Goal: Transaction & Acquisition: Book appointment/travel/reservation

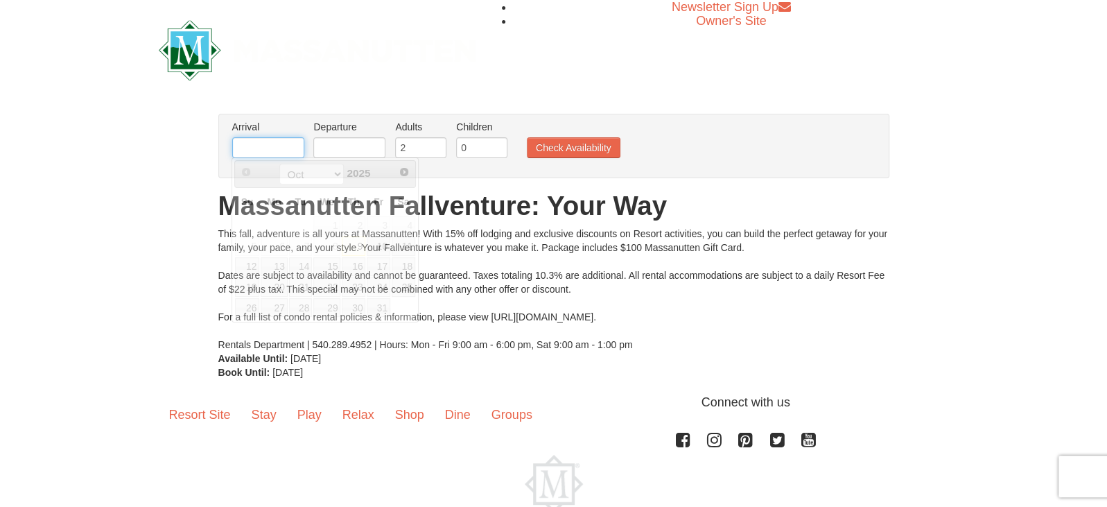
click at [286, 150] on input "text" at bounding box center [268, 147] width 72 height 21
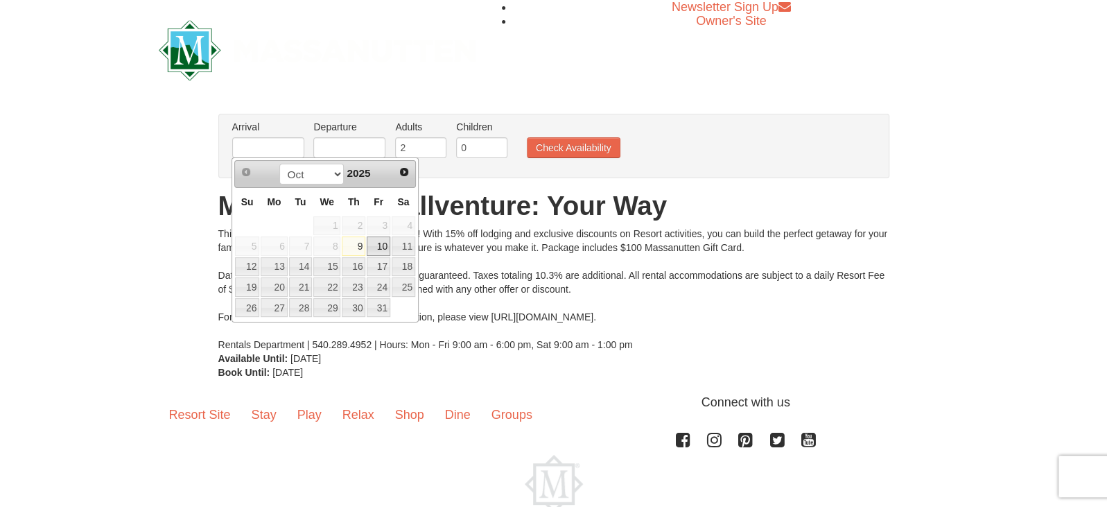
click at [384, 243] on link "10" at bounding box center [379, 245] width 24 height 19
type input "[DATE]"
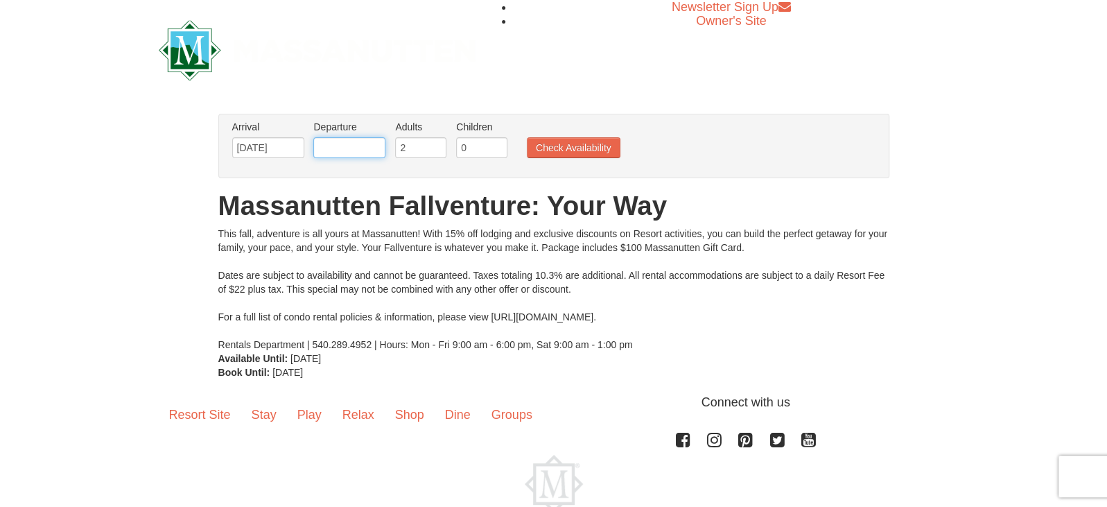
click at [367, 152] on input "text" at bounding box center [349, 147] width 72 height 21
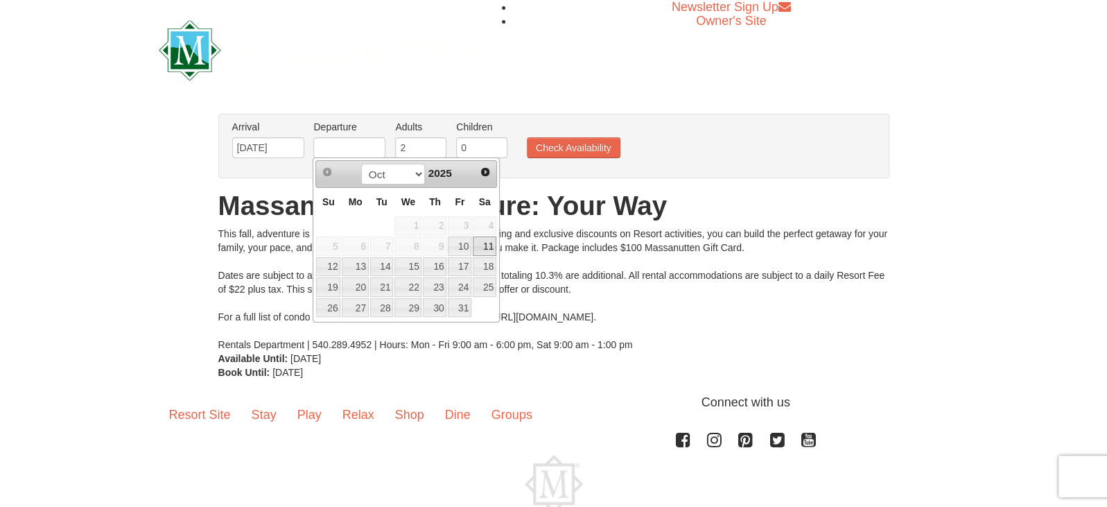
click at [487, 248] on link "11" at bounding box center [485, 245] width 24 height 19
type input "[DATE]"
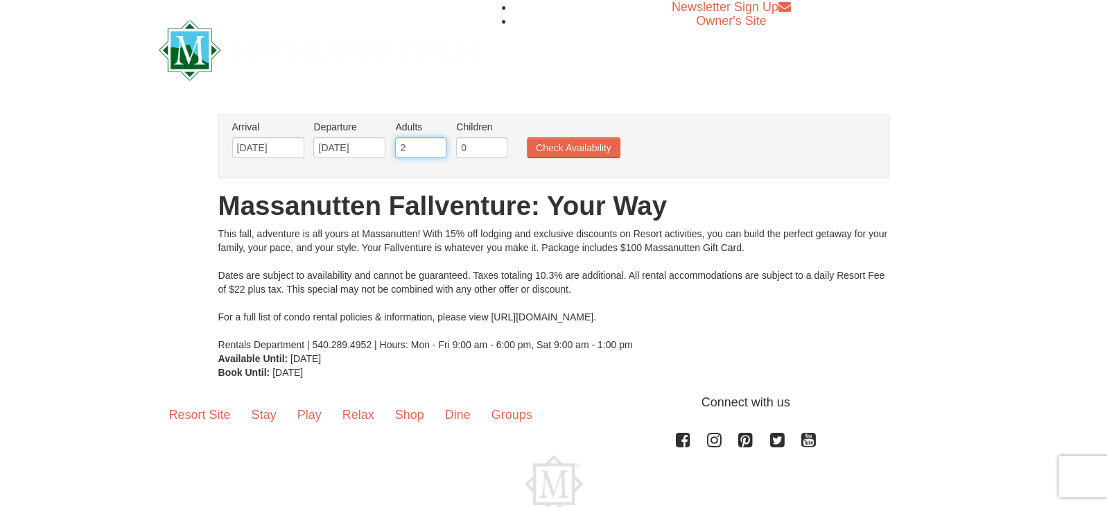
click at [412, 141] on input "2" at bounding box center [420, 147] width 51 height 21
click at [433, 155] on input "2" at bounding box center [420, 147] width 51 height 21
type input "1"
click at [434, 153] on input "1" at bounding box center [420, 147] width 51 height 21
click at [481, 146] on input "0" at bounding box center [481, 147] width 51 height 21
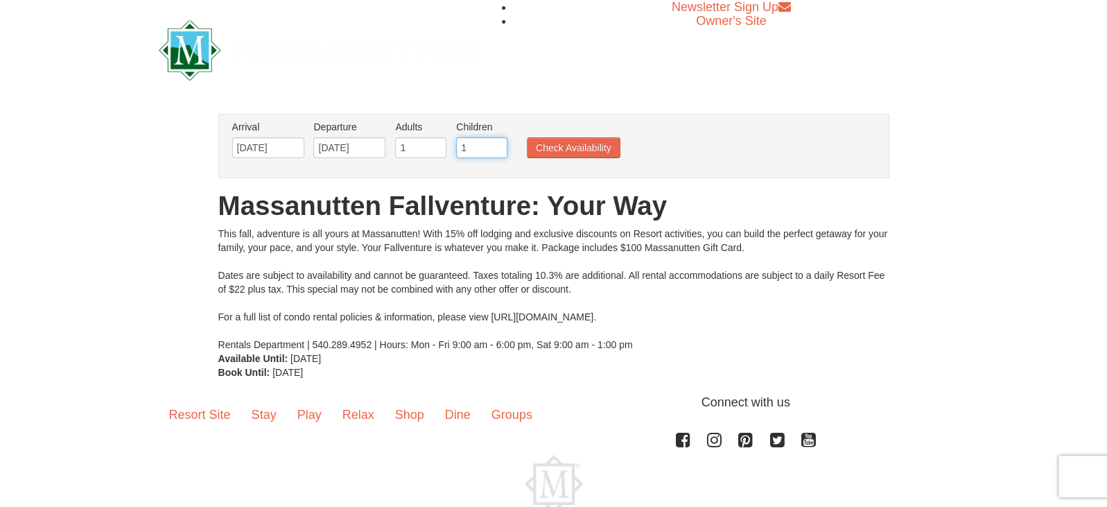
type input "1"
click at [496, 146] on input "1" at bounding box center [481, 147] width 51 height 21
click at [547, 144] on button "Check Availability" at bounding box center [574, 147] width 94 height 21
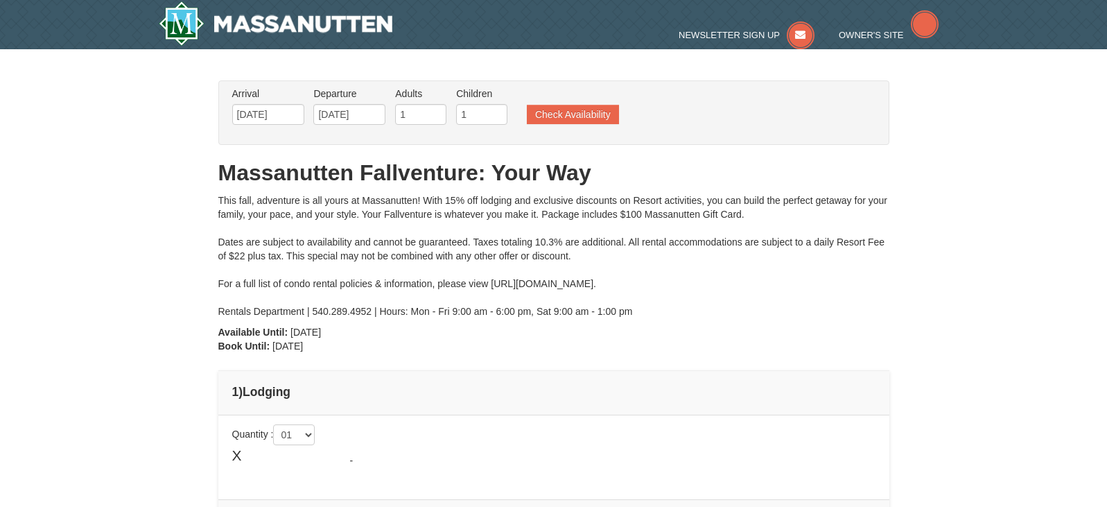
type input "[DATE]"
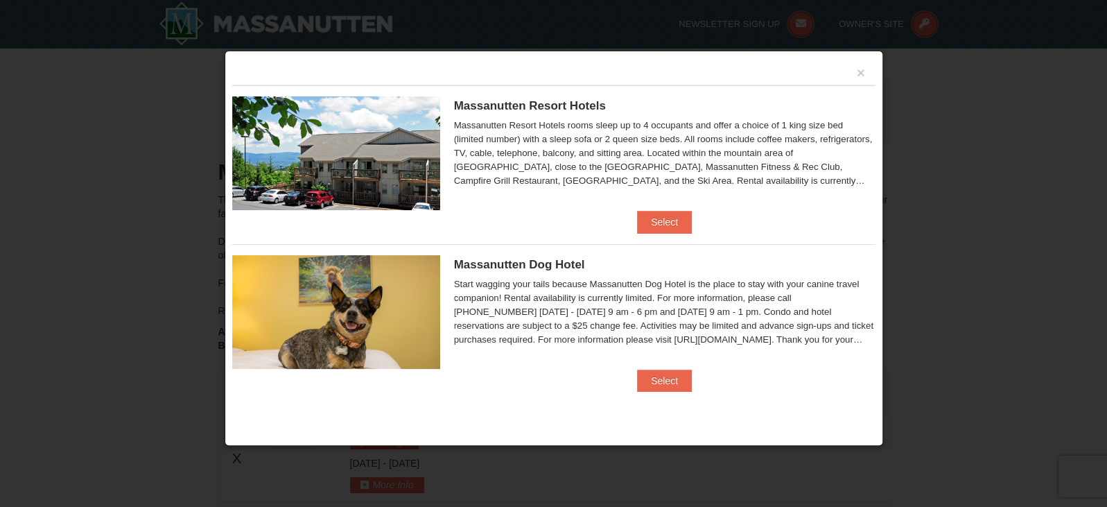
scroll to position [208, 0]
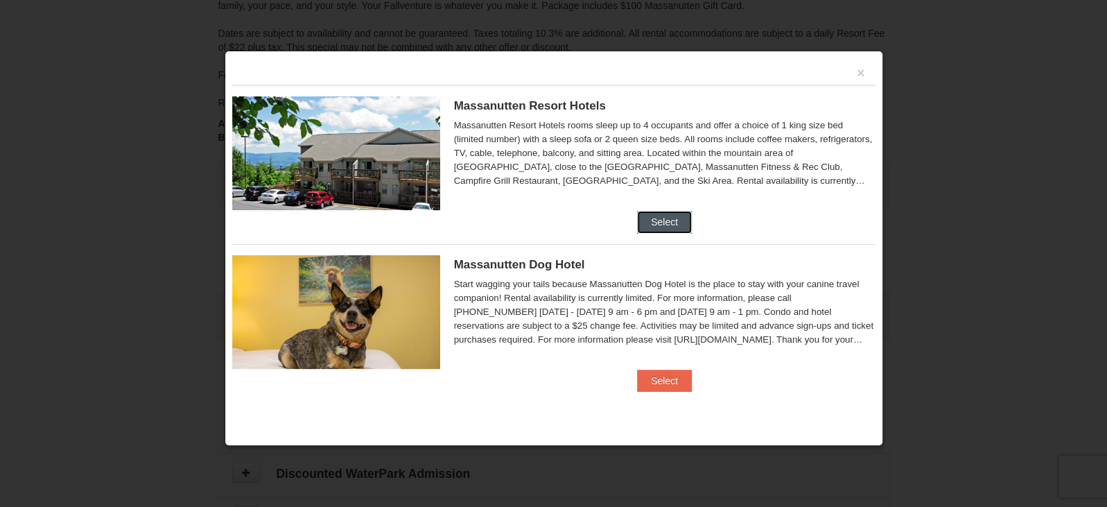
click at [666, 223] on button "Select" at bounding box center [664, 222] width 55 height 22
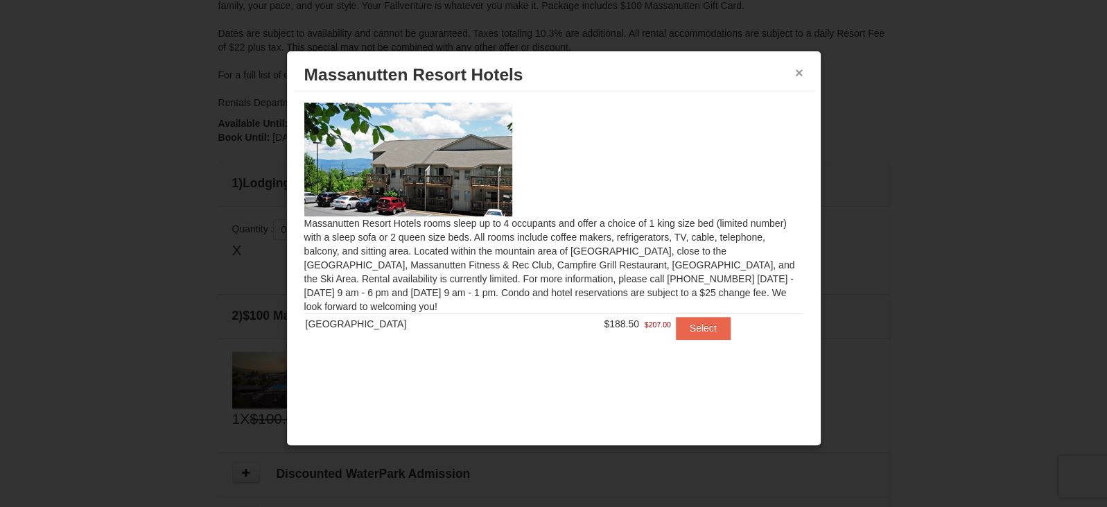
click at [802, 71] on button "×" at bounding box center [799, 73] width 8 height 14
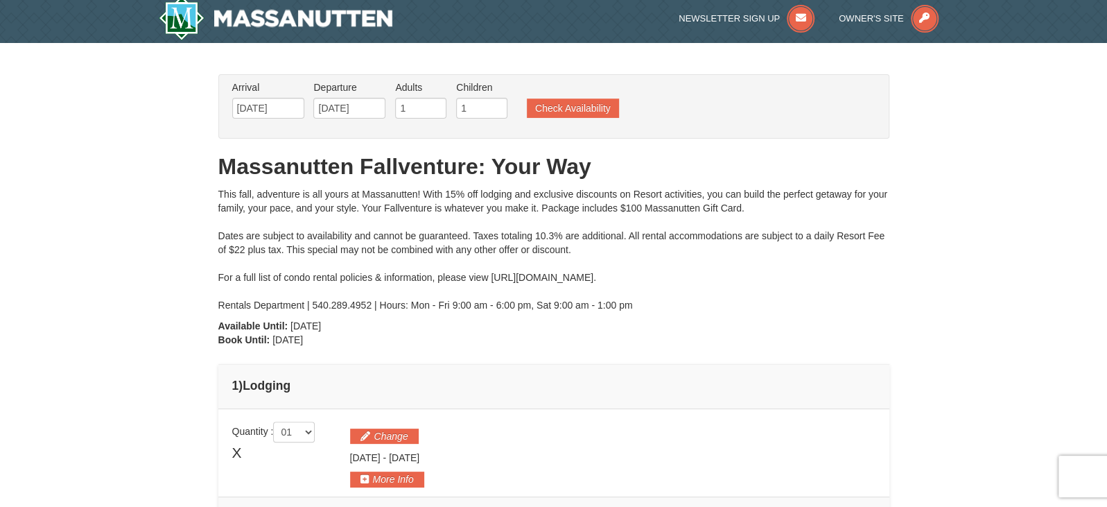
scroll to position [0, 0]
